Goal: Task Accomplishment & Management: Use online tool/utility

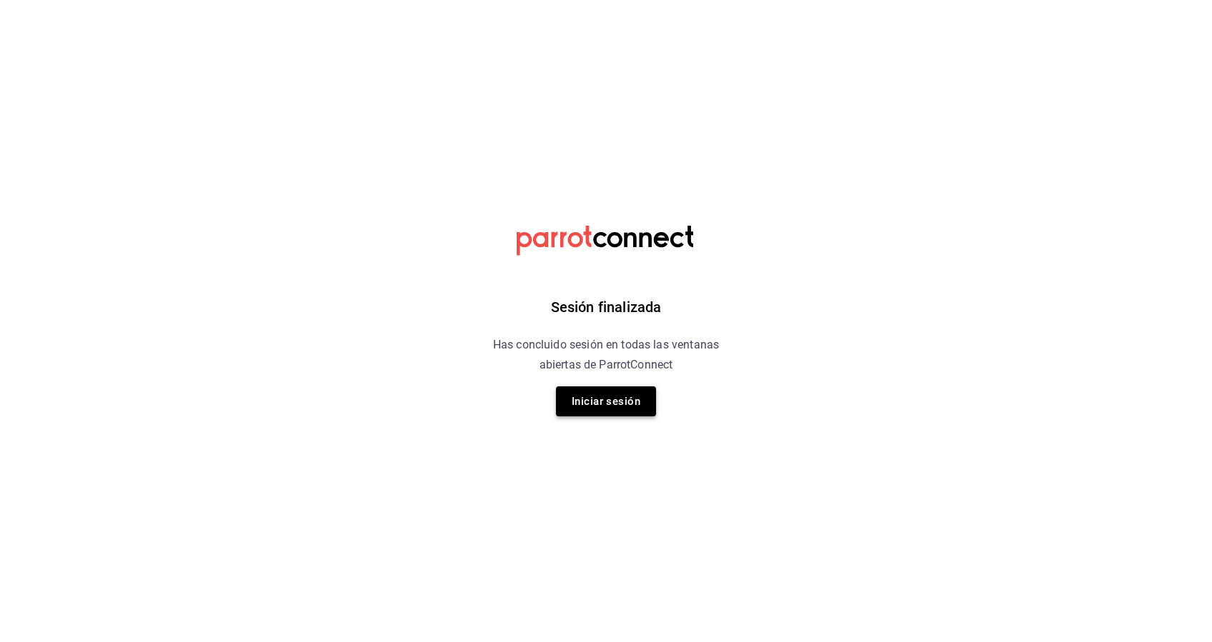
click at [607, 393] on button "Iniciar sesión" at bounding box center [606, 402] width 100 height 30
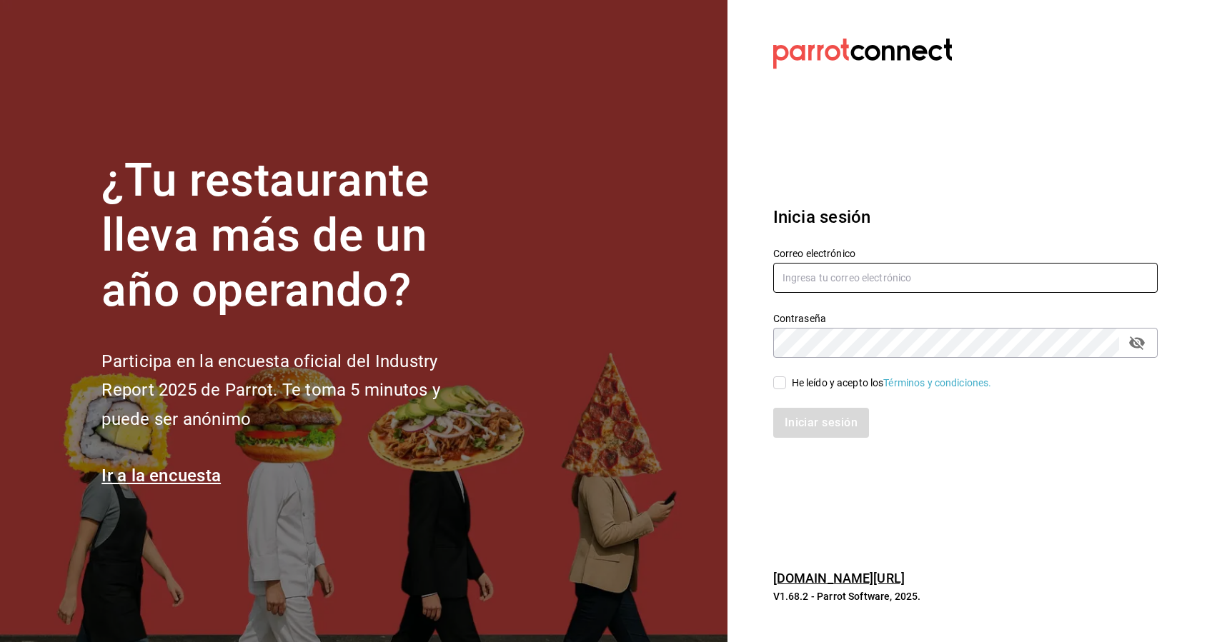
type input "camposduranpi@gmail.com"
click at [783, 382] on input "He leído y acepto los Términos y condiciones." at bounding box center [779, 383] width 13 height 13
checkbox input "true"
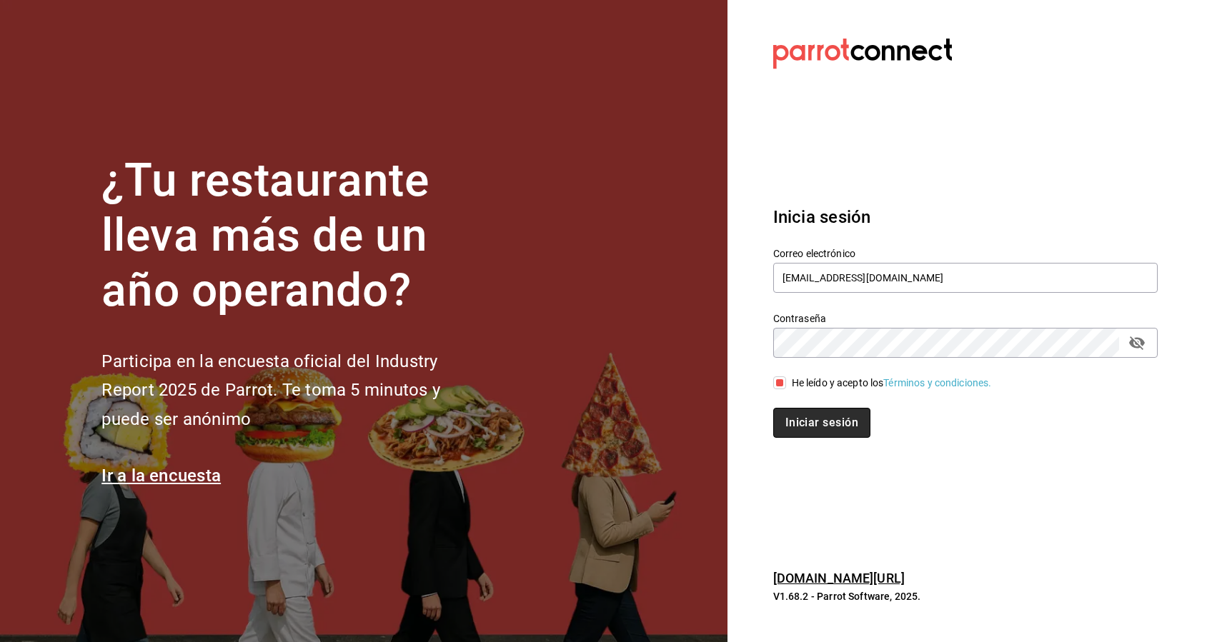
click at [805, 418] on button "Iniciar sesión" at bounding box center [821, 423] width 97 height 30
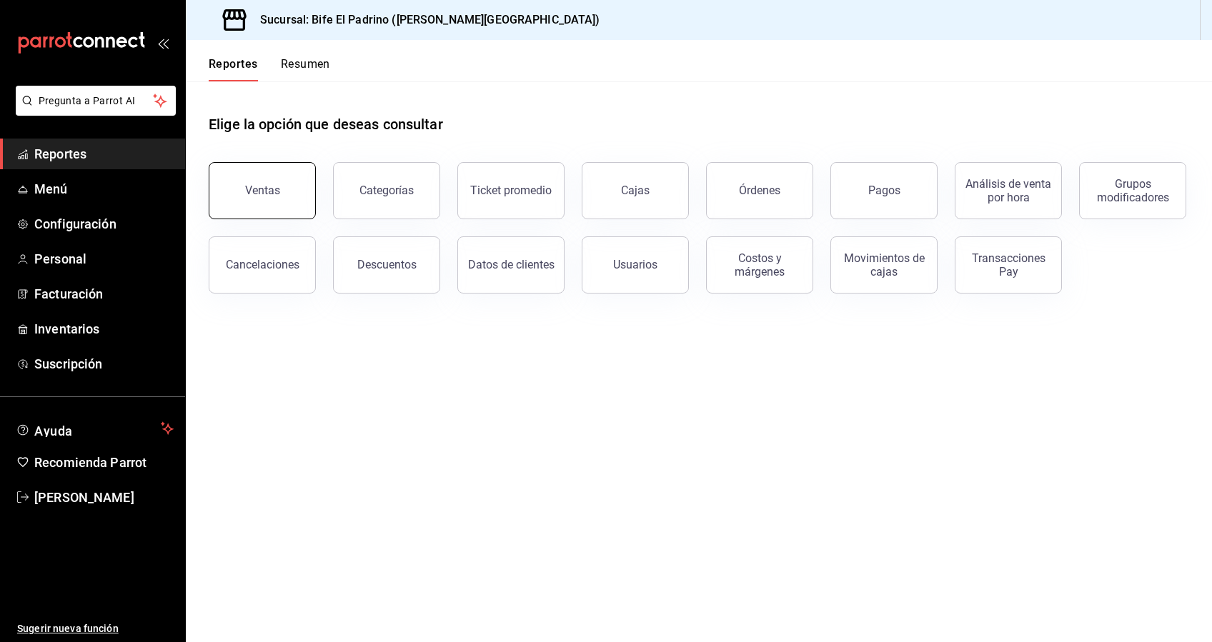
click at [273, 203] on button "Ventas" at bounding box center [262, 190] width 107 height 57
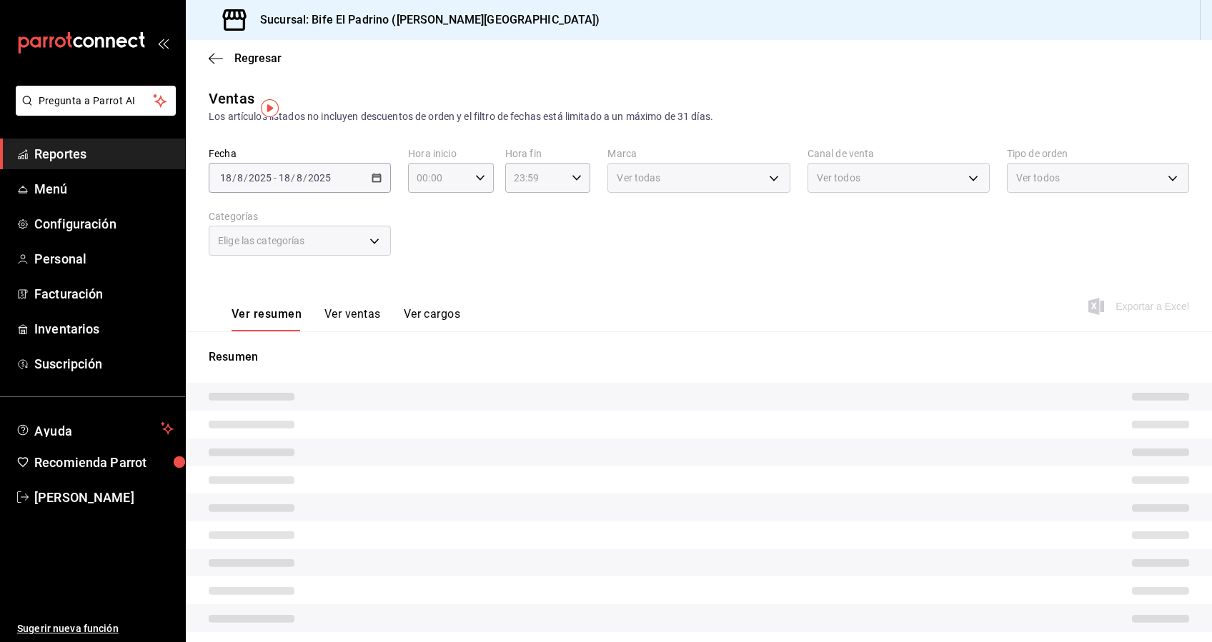
click at [372, 240] on body "Pregunta a Parrot AI Reportes Menú Configuración Personal Facturación Inventari…" at bounding box center [606, 321] width 1212 height 642
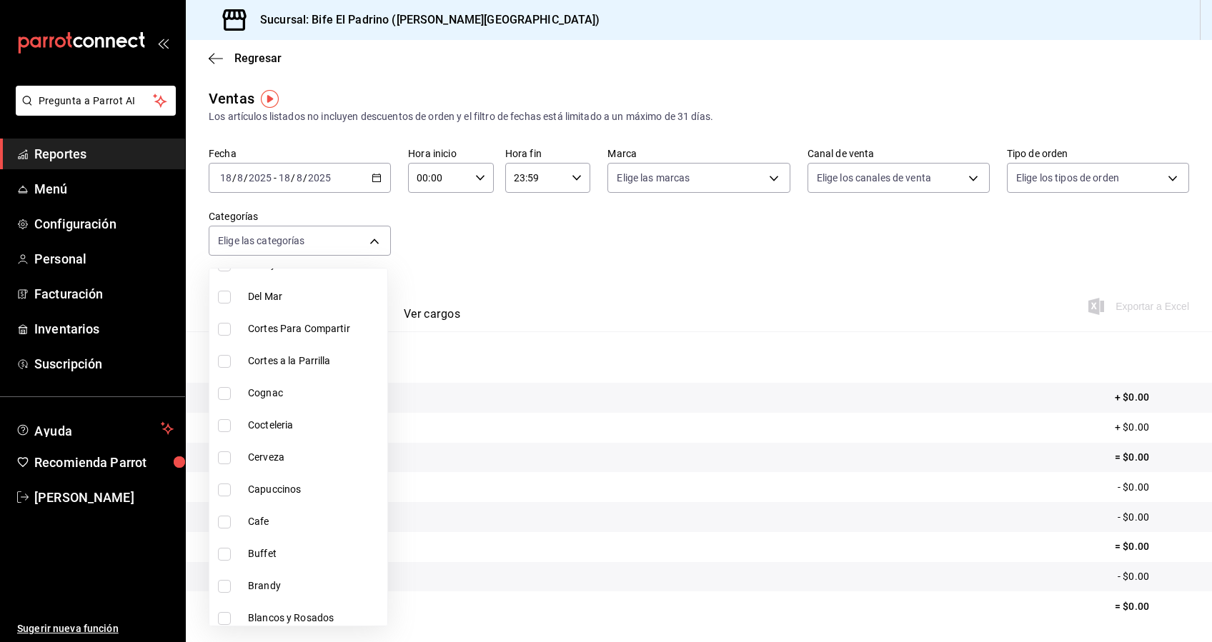
scroll to position [1650, 0]
click at [216, 352] on li "Cortes a la Parrilla" at bounding box center [298, 357] width 178 height 32
type input "12e61464-415b-41f5-915c-e26c89d7a225"
checkbox input "true"
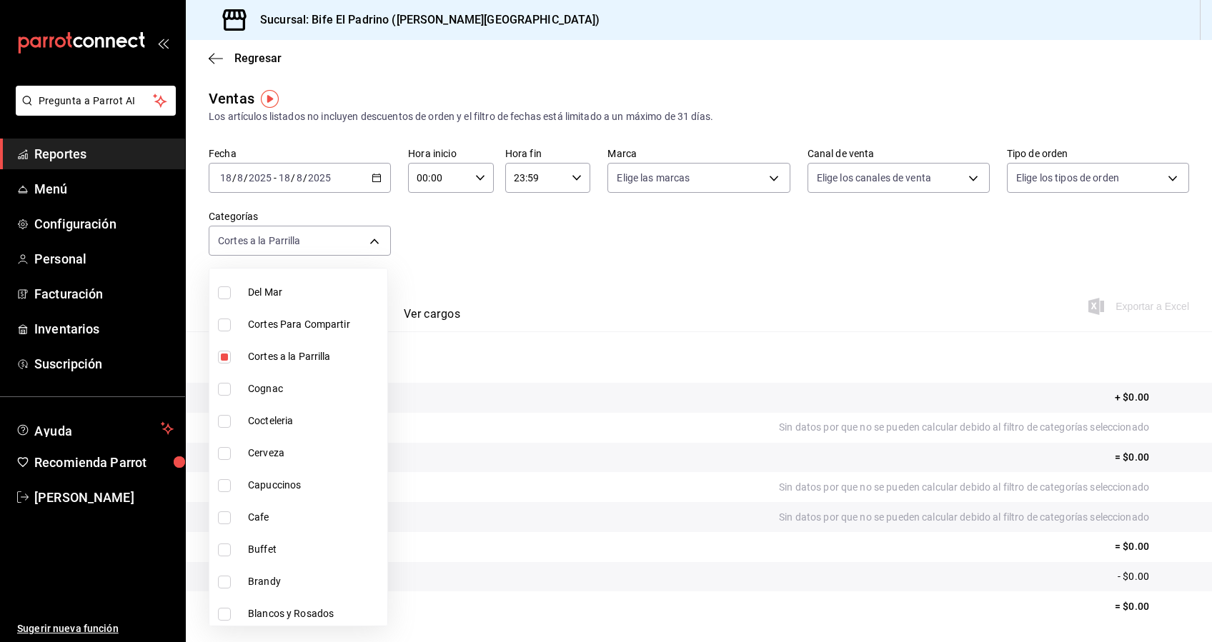
click at [477, 279] on div at bounding box center [606, 321] width 1212 height 642
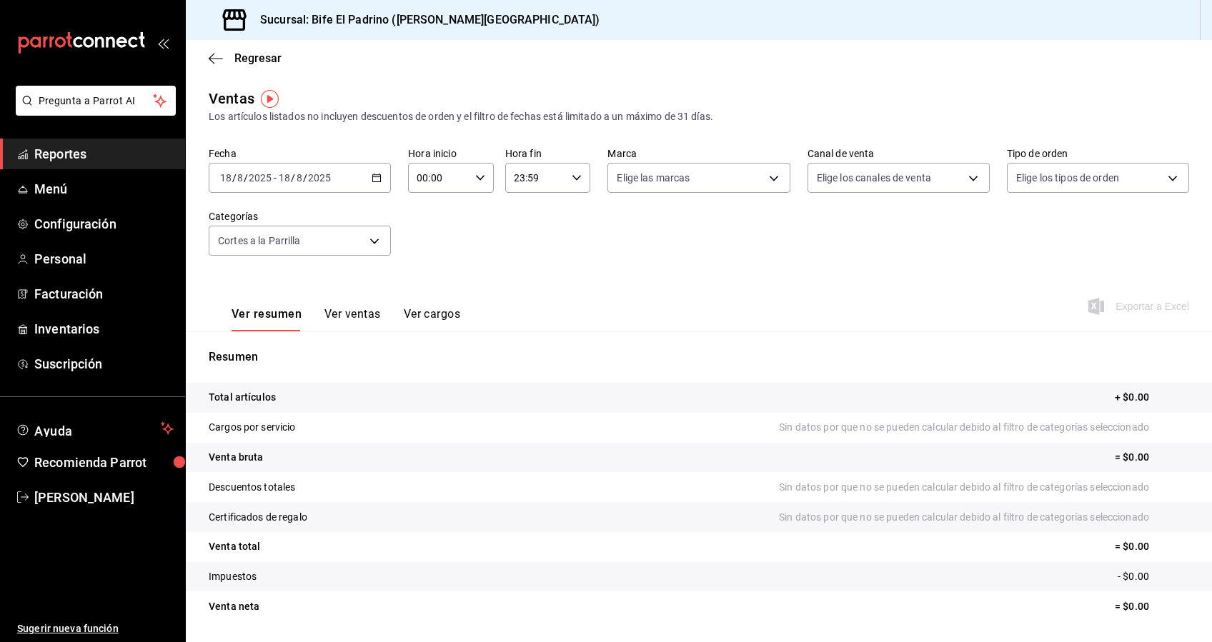
click at [369, 171] on div "[DATE] [DATE] - [DATE] [DATE]" at bounding box center [300, 178] width 182 height 30
click at [273, 348] on span "Rango de fechas" at bounding box center [276, 349] width 111 height 15
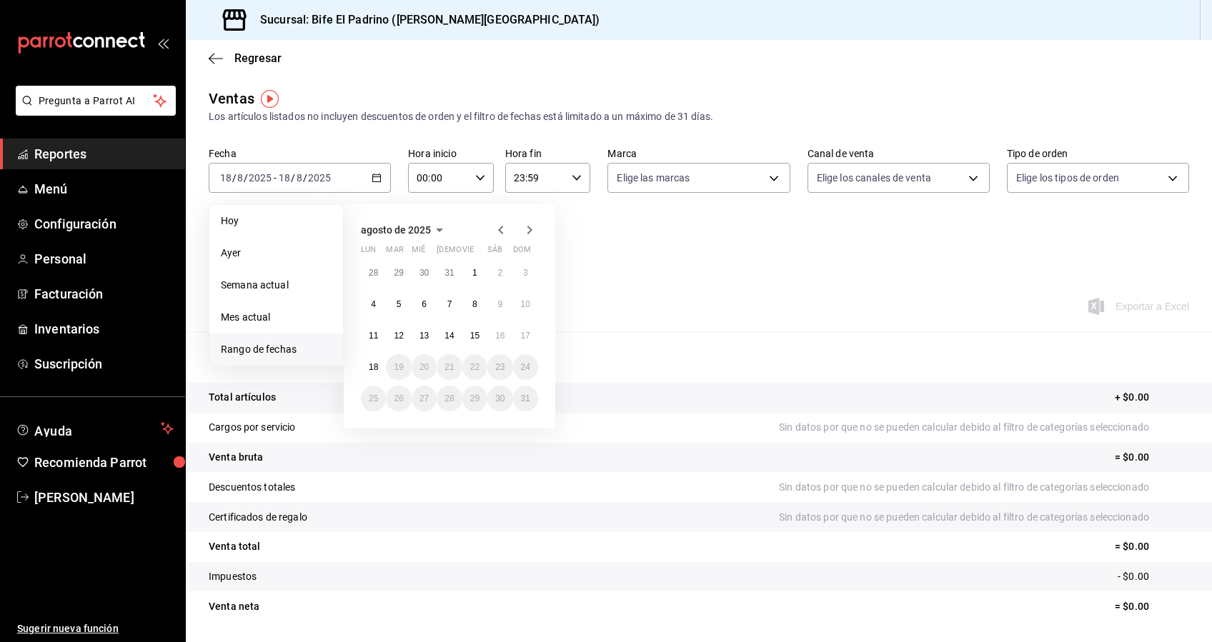
click at [437, 224] on icon "button" at bounding box center [439, 229] width 17 height 17
click at [384, 228] on icon "button" at bounding box center [392, 229] width 17 height 17
click at [389, 284] on button "2024" at bounding box center [390, 283] width 59 height 26
click at [394, 252] on abbr "enero" at bounding box center [390, 257] width 22 height 10
drag, startPoint x: 375, startPoint y: 274, endPoint x: 529, endPoint y: 229, distance: 160.1
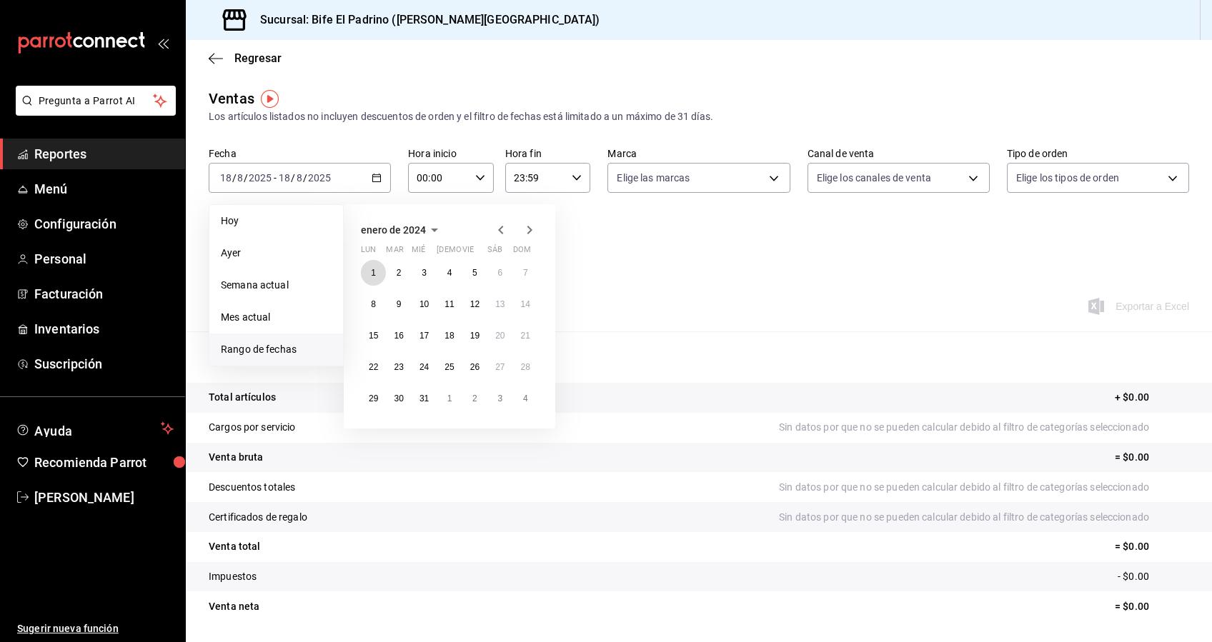
click at [529, 229] on div "[DATE] lun mar mié jue vie sáb dom 1 2 3 4 5 6 7 8 9 10 11 12 13 14 15 16 17 18…" at bounding box center [449, 316] width 211 height 224
click at [529, 229] on icon "button" at bounding box center [529, 230] width 5 height 9
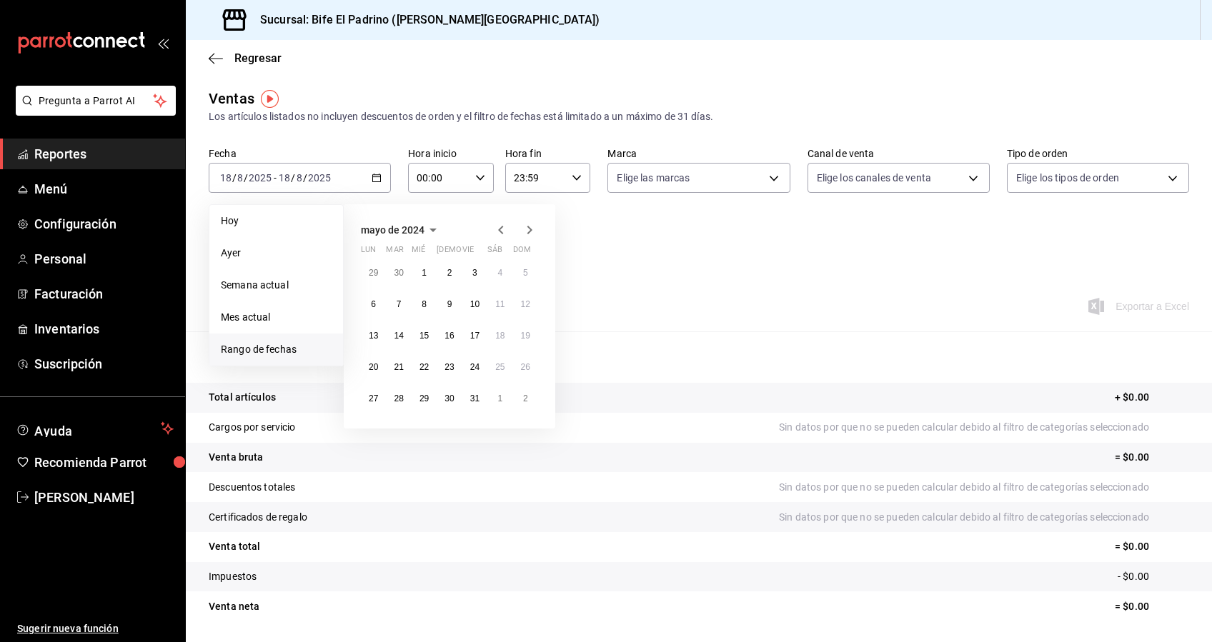
click at [529, 229] on icon "button" at bounding box center [529, 230] width 5 height 9
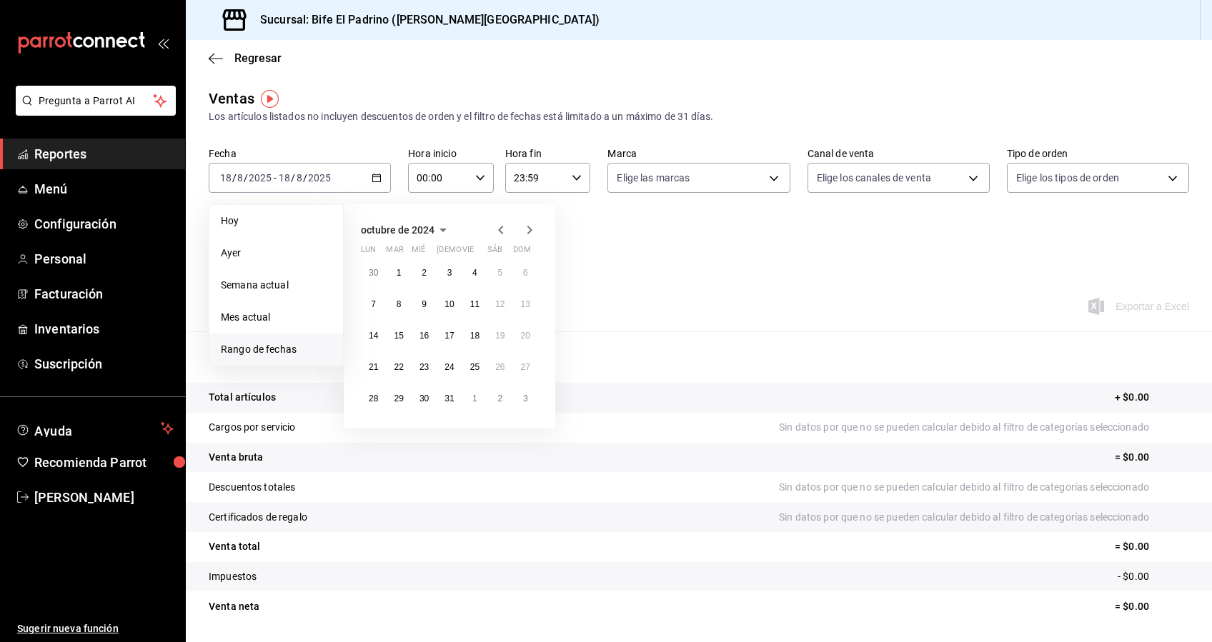
click at [529, 229] on icon "button" at bounding box center [529, 230] width 5 height 9
click at [497, 229] on icon "button" at bounding box center [500, 229] width 17 height 17
click at [403, 433] on abbr "31" at bounding box center [398, 430] width 9 height 10
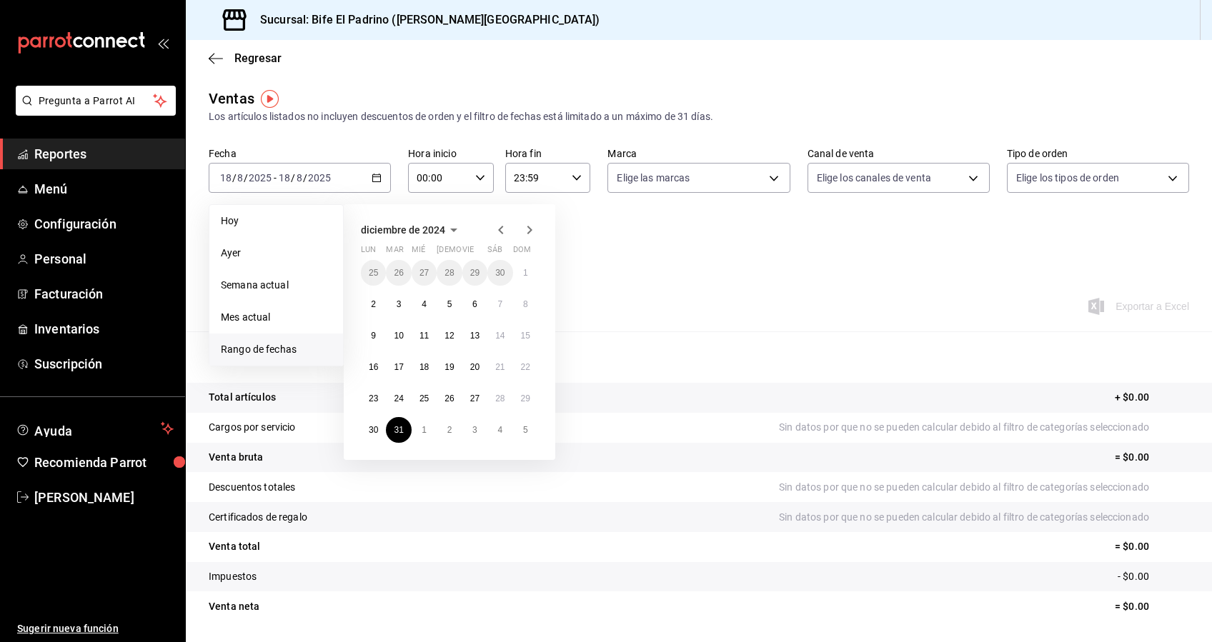
click at [502, 227] on icon "button" at bounding box center [500, 230] width 5 height 9
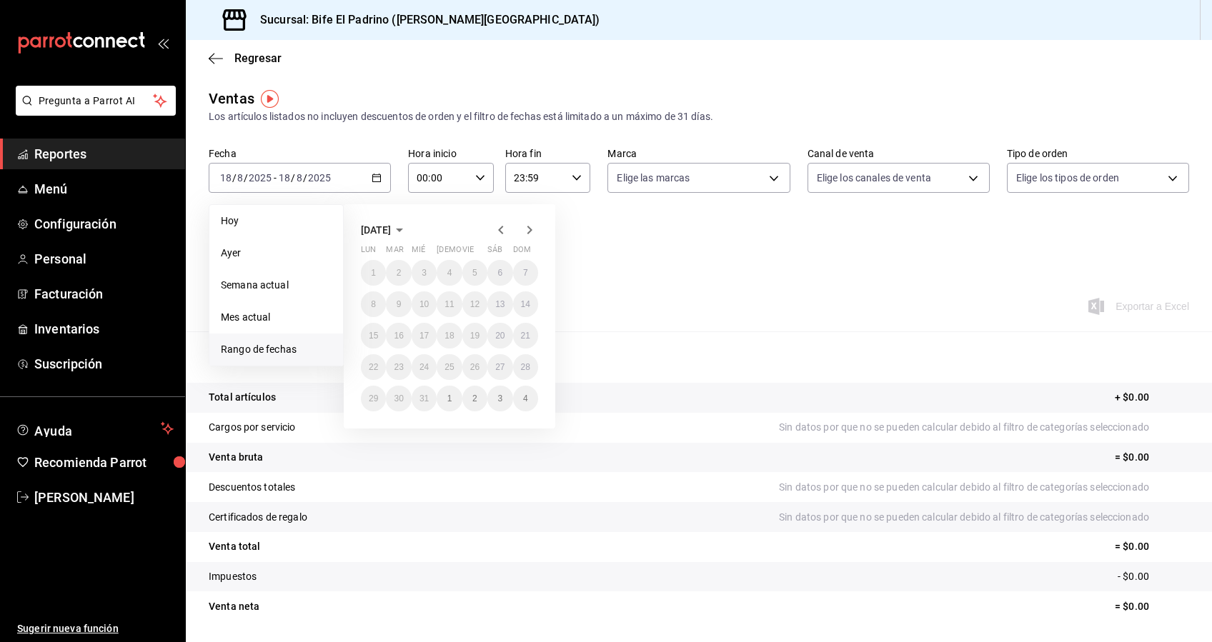
click at [502, 227] on icon "button" at bounding box center [500, 230] width 5 height 9
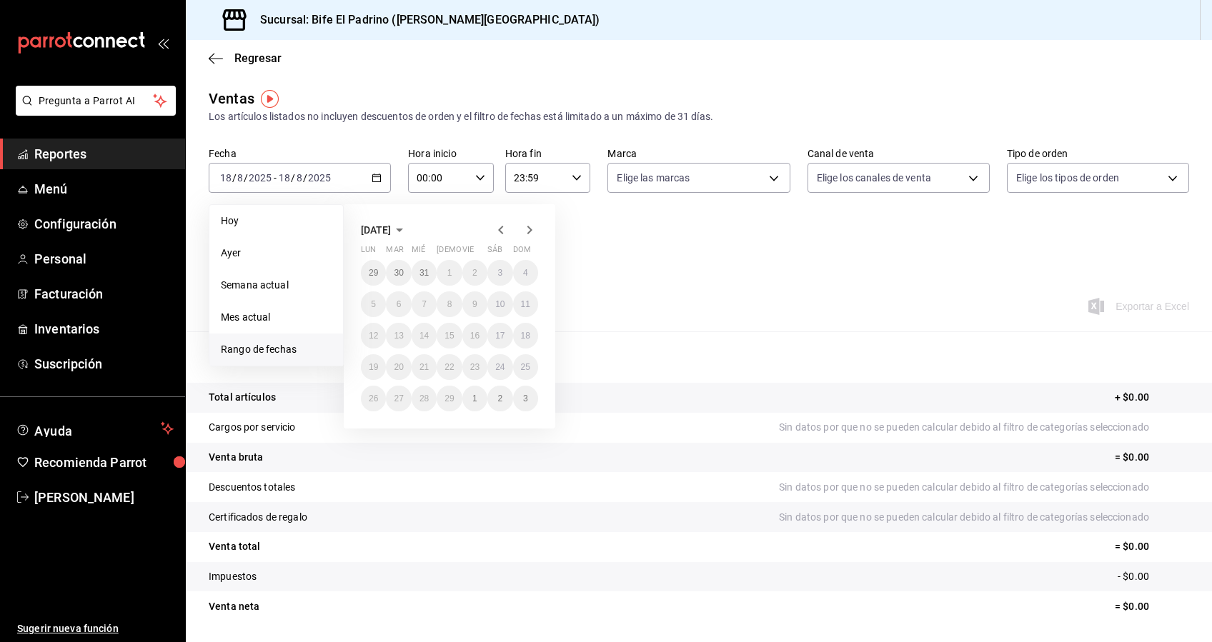
click at [502, 227] on icon "button" at bounding box center [500, 230] width 5 height 9
click at [537, 229] on icon "button" at bounding box center [529, 229] width 17 height 17
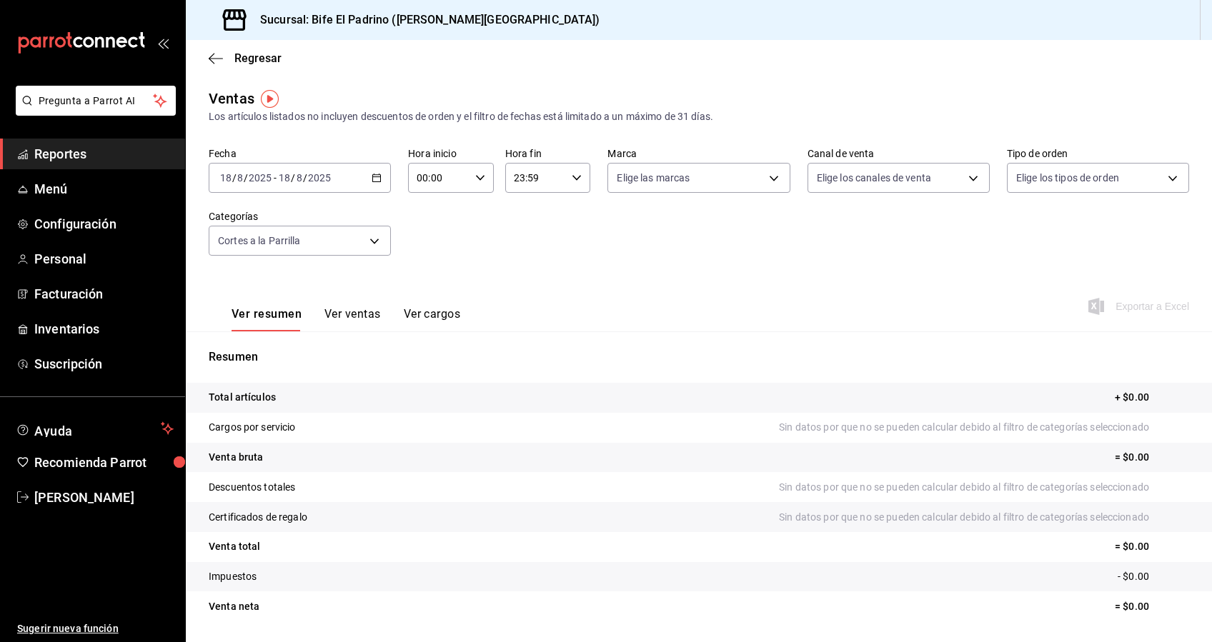
click at [621, 253] on div "Fecha [DATE] [DATE] - [DATE] [DATE] Hora inicio 00:00 Hora inicio Hora fin 23:5…" at bounding box center [699, 210] width 980 height 126
click at [383, 177] on div "[DATE] [DATE] - [DATE] [DATE]" at bounding box center [300, 178] width 182 height 30
click at [633, 279] on div "Ver resumen Ver ventas Ver cargos Exportar a Excel" at bounding box center [699, 302] width 1026 height 59
click at [382, 181] on div "[DATE] [DATE] - [DATE] [DATE]" at bounding box center [300, 178] width 182 height 30
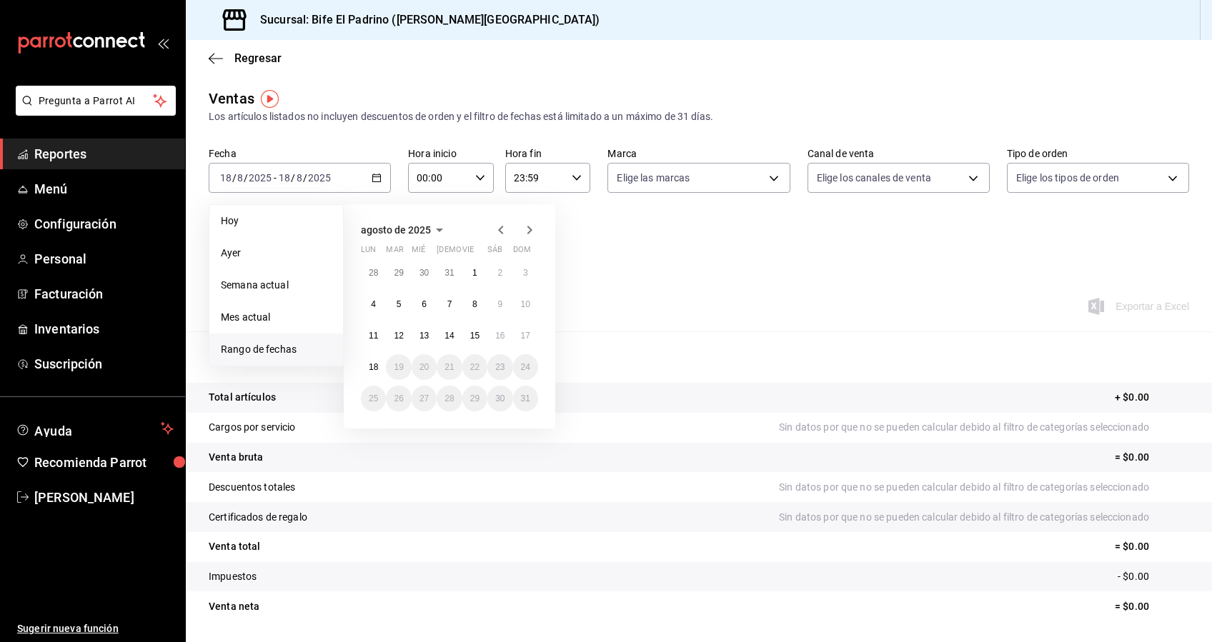
click at [440, 235] on icon "button" at bounding box center [439, 229] width 17 height 17
click at [391, 225] on icon "button" at bounding box center [392, 229] width 17 height 17
click at [394, 282] on button "2024" at bounding box center [390, 283] width 59 height 26
click at [457, 311] on abbr "agosto" at bounding box center [450, 309] width 26 height 10
drag, startPoint x: 450, startPoint y: 264, endPoint x: 526, endPoint y: 329, distance: 100.3
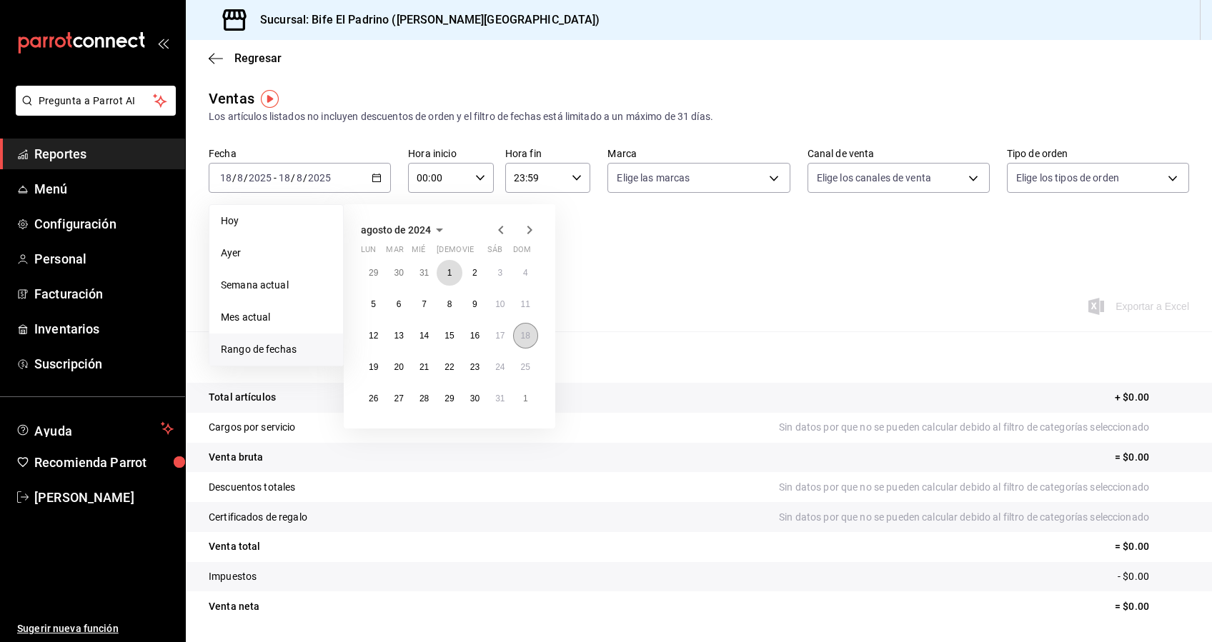
click at [526, 329] on div "29 30 31 1 2 3 4 5 6 7 8 9 10 11 12 13 14 15 16 17 18 19 20 21 22 23 24 25 26 2…" at bounding box center [449, 335] width 177 height 151
click at [526, 329] on button "18" at bounding box center [525, 336] width 25 height 26
click at [442, 269] on button "1" at bounding box center [449, 273] width 25 height 26
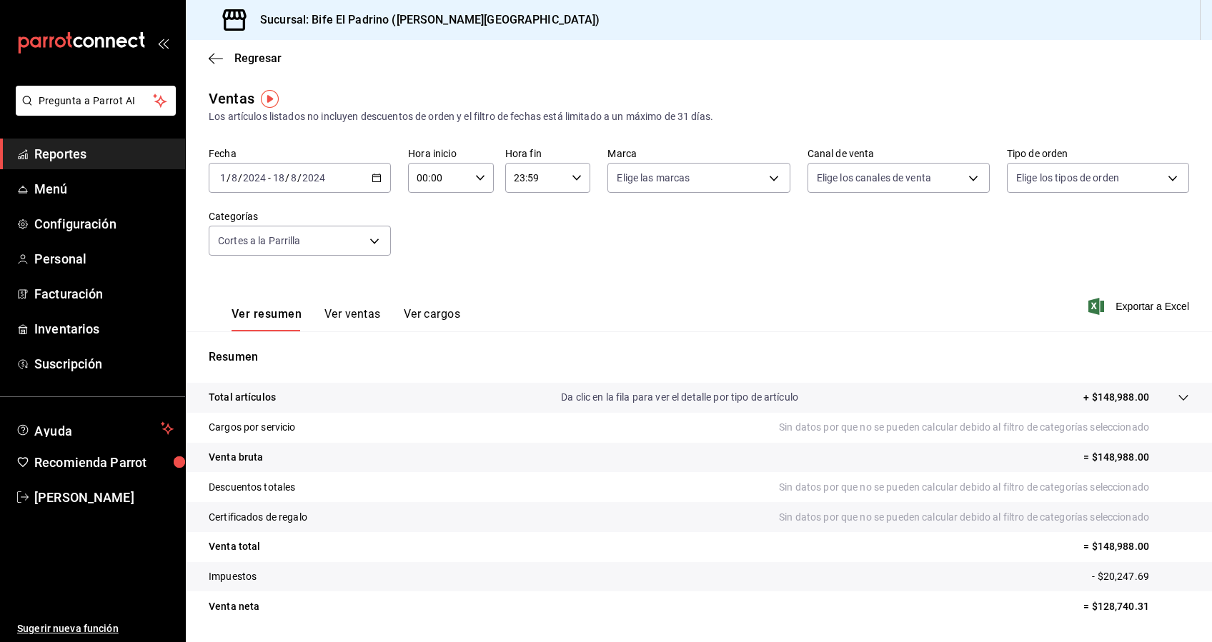
click at [367, 321] on button "Ver ventas" at bounding box center [352, 319] width 56 height 24
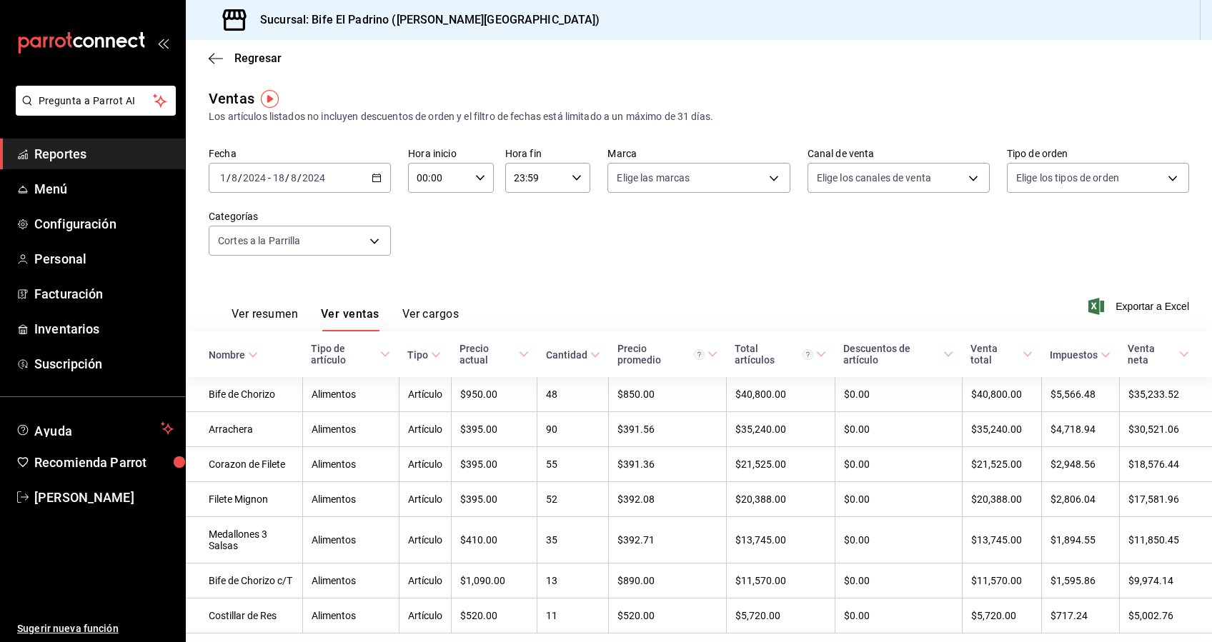
scroll to position [49, 0]
